Goal: Find specific page/section: Find specific page/section

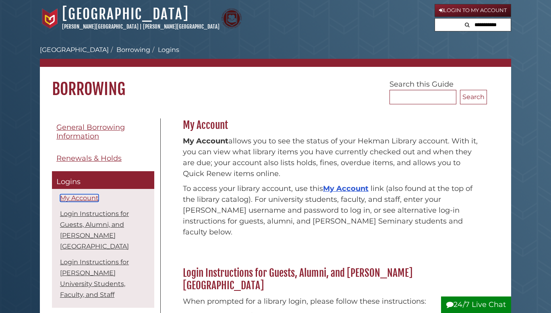
click at [69, 198] on link "My Account" at bounding box center [79, 198] width 39 height 8
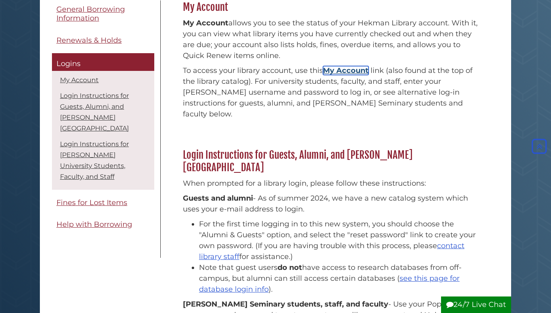
click at [344, 72] on link "My Account" at bounding box center [345, 70] width 45 height 9
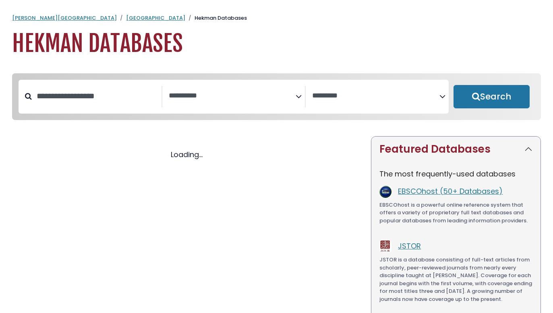
select select "Database Subject Filter"
select select "Database Vendors Filter"
select select "Database Subject Filter"
select select "Database Vendors Filter"
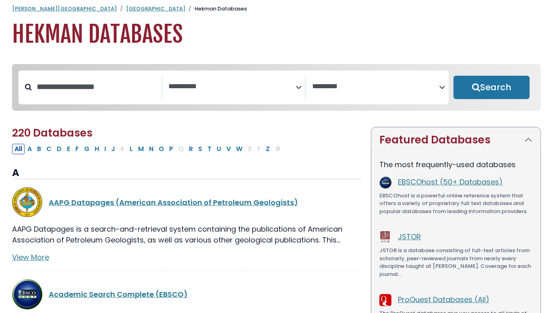
scroll to position [10, 0]
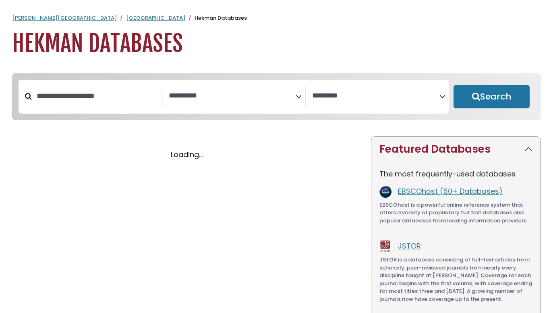
select select "Database Subject Filter"
select select "Database Vendors Filter"
select select "Database Subject Filter"
select select "Database Vendors Filter"
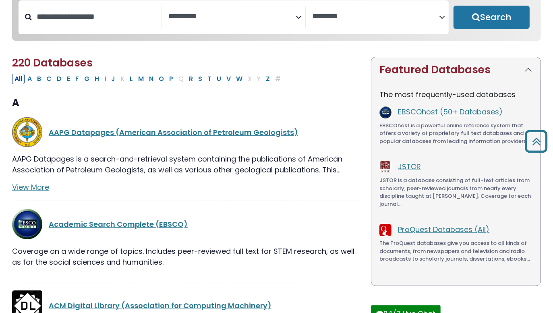
scroll to position [79, 0]
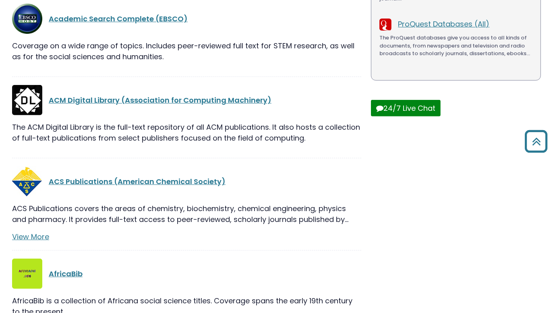
click at [107, 154] on div "ACM Digital Library (Association for Computing Machinery) The ACM Digital Libra…" at bounding box center [186, 121] width 349 height 73
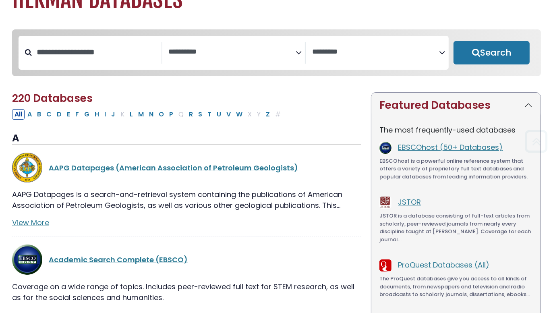
scroll to position [0, 0]
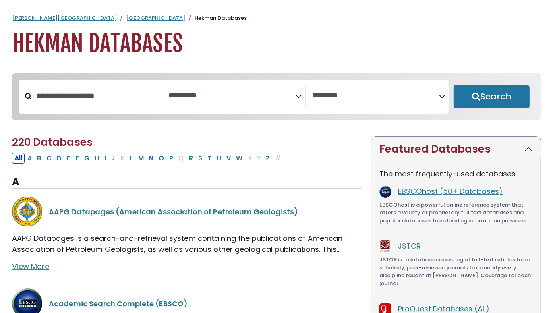
click at [301, 98] on icon "Search filters" at bounding box center [298, 95] width 6 height 12
click at [299, 98] on icon "Search filters" at bounding box center [298, 95] width 6 height 12
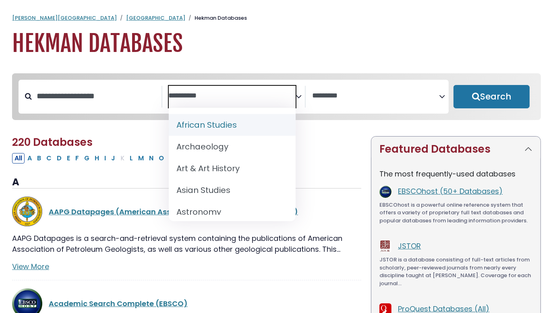
click at [435, 97] on textarea "Search" at bounding box center [375, 96] width 127 height 8
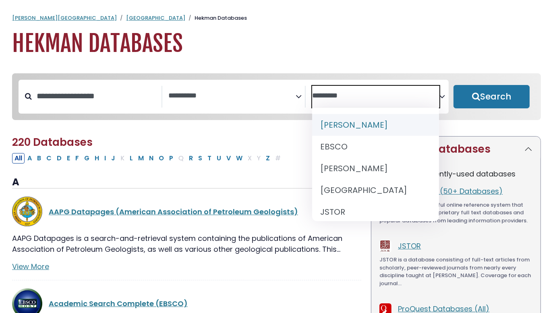
click at [434, 98] on textarea "Search" at bounding box center [375, 96] width 127 height 8
